Goal: Transaction & Acquisition: Purchase product/service

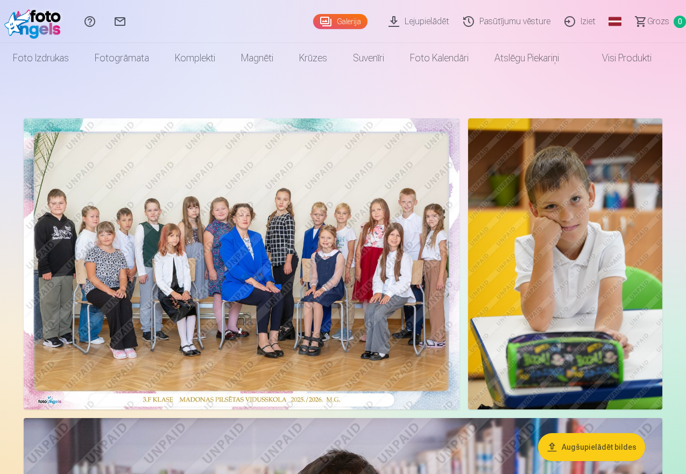
click at [249, 248] on img at bounding box center [242, 263] width 436 height 291
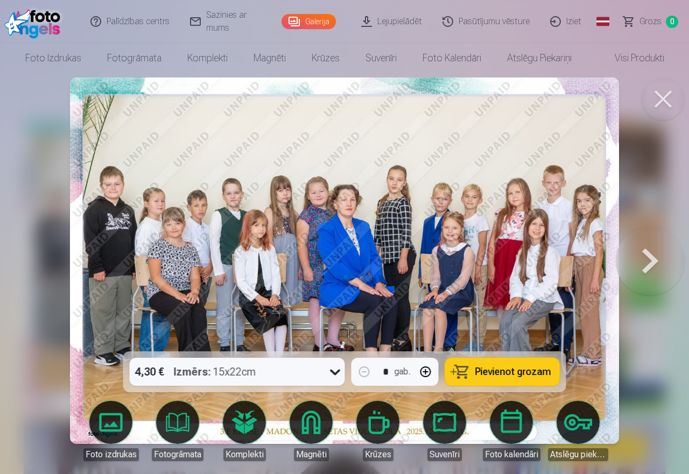
click at [662, 94] on button at bounding box center [663, 99] width 43 height 43
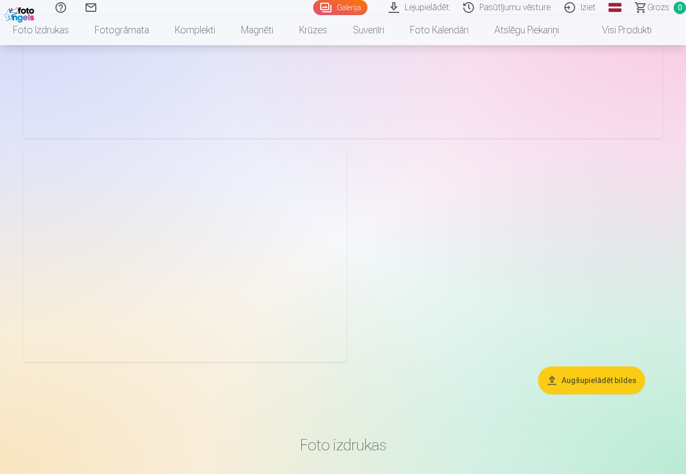
scroll to position [2907, 0]
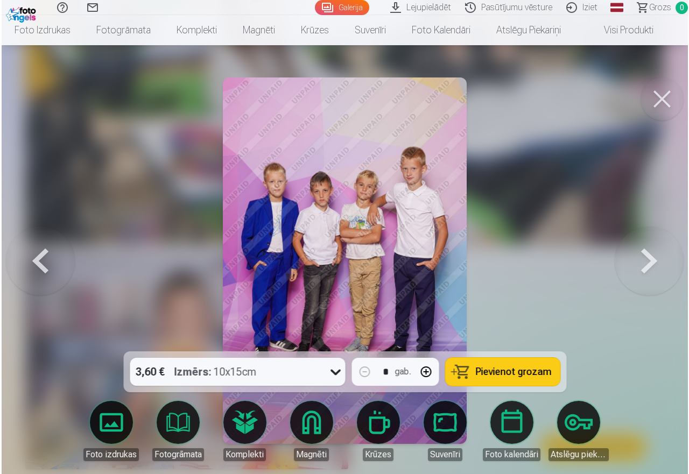
scroll to position [2918, 0]
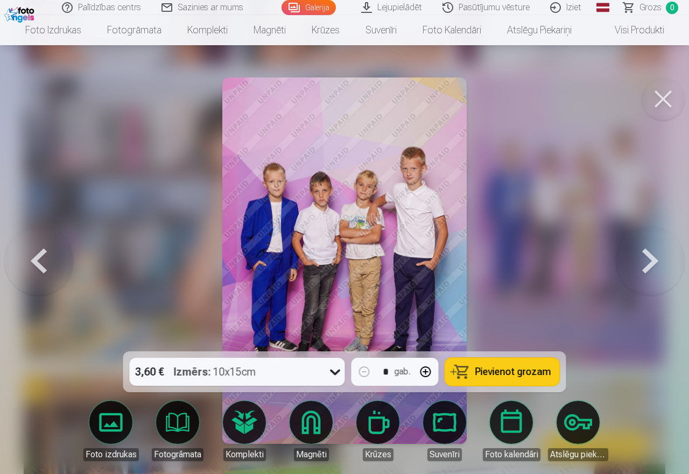
click at [522, 374] on span "Pievienot grozam" at bounding box center [513, 372] width 76 height 10
click at [662, 101] on button at bounding box center [663, 99] width 43 height 43
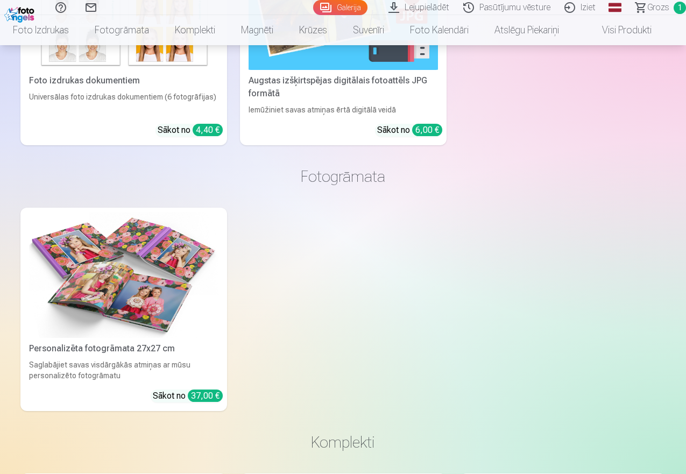
scroll to position [3661, 0]
